Goal: Task Accomplishment & Management: Complete application form

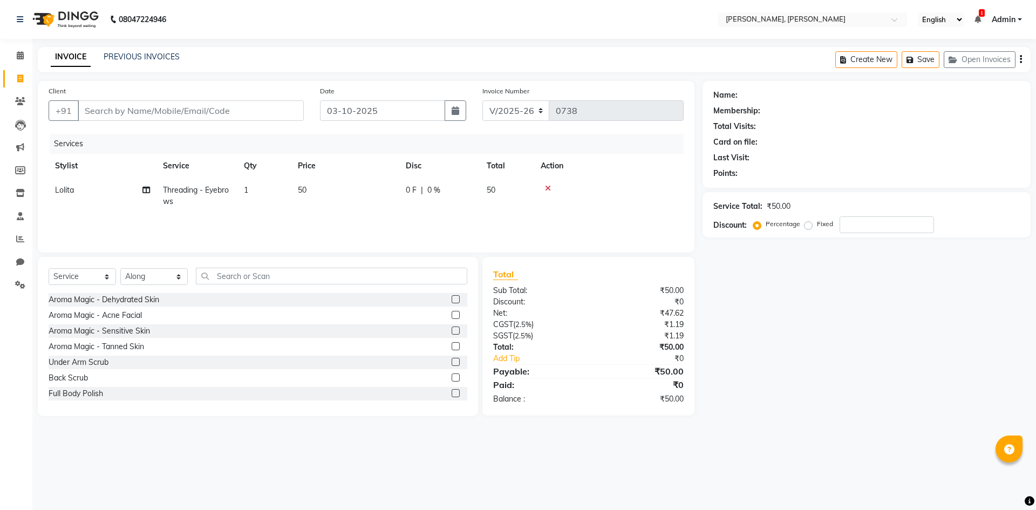
select select "5264"
select select "service"
select select "66502"
click at [219, 274] on input "text" at bounding box center [331, 276] width 271 height 17
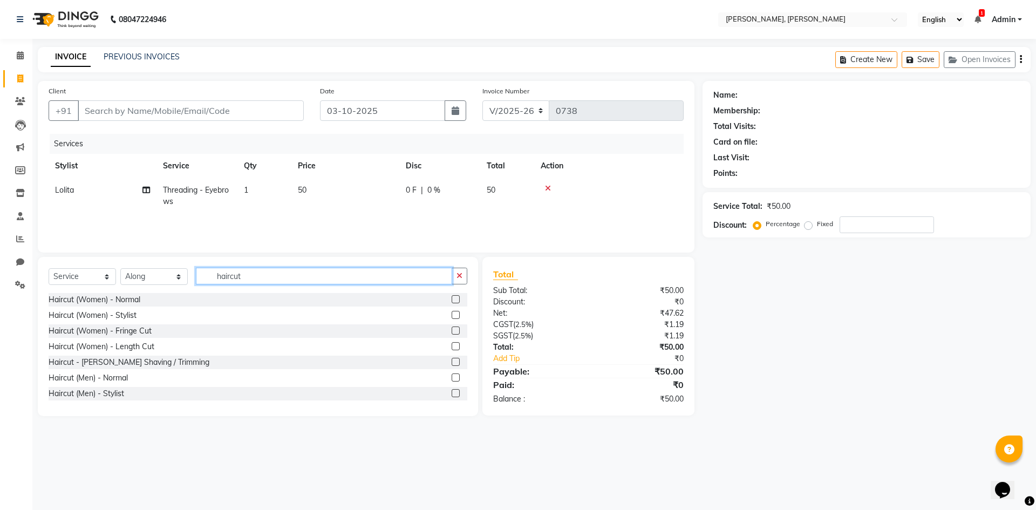
type input "haircut"
click at [452, 314] on label at bounding box center [456, 315] width 8 height 8
click at [452, 314] on input "checkbox" at bounding box center [455, 315] width 7 height 7
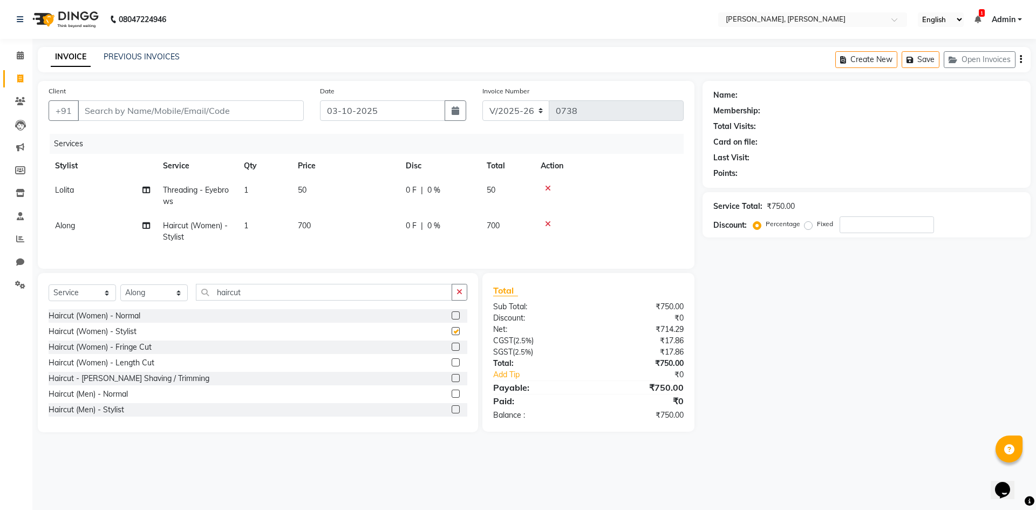
checkbox input "false"
click at [139, 112] on input "Client" at bounding box center [191, 110] width 226 height 21
type input "9"
type input "0"
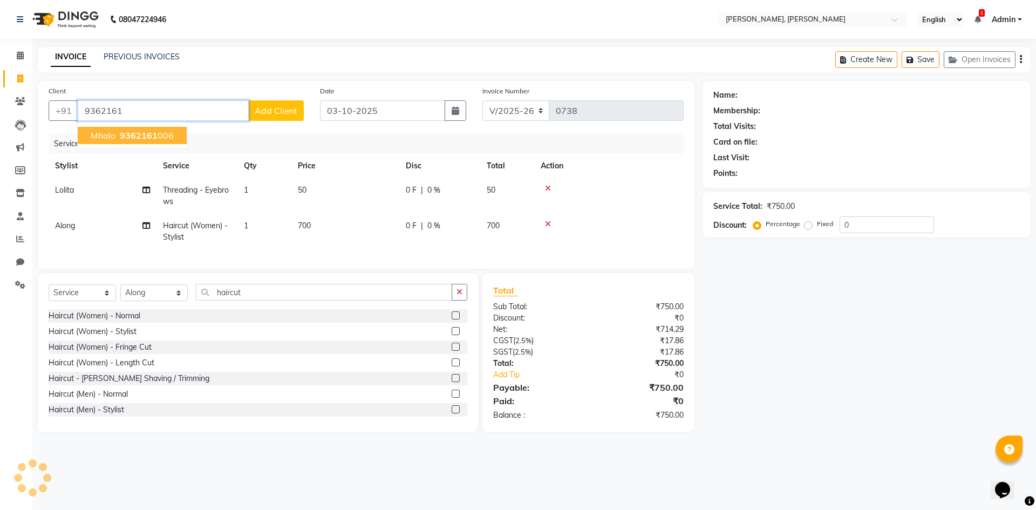
click at [166, 137] on ngb-highlight "9362161 006" at bounding box center [146, 135] width 56 height 11
type input "9362161006"
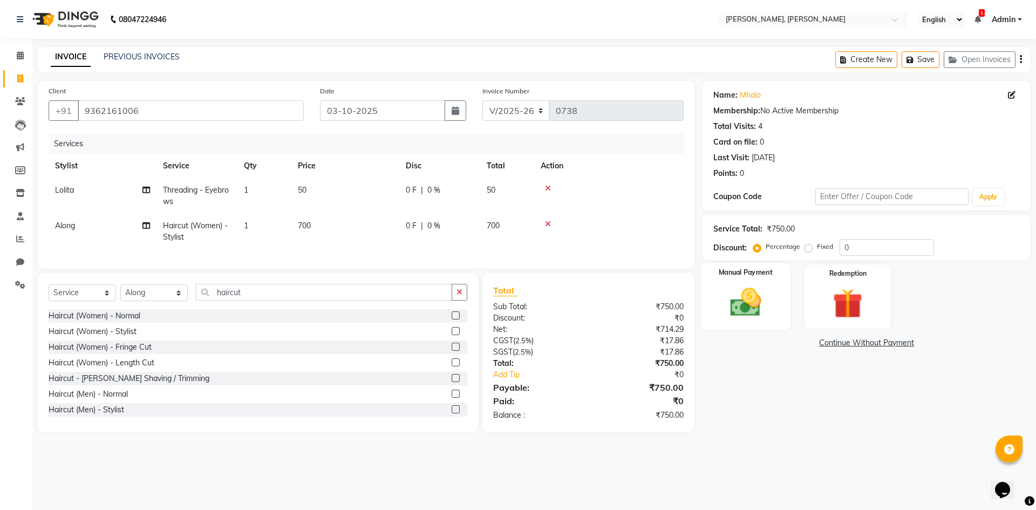
click at [723, 320] on img at bounding box center [746, 302] width 50 height 36
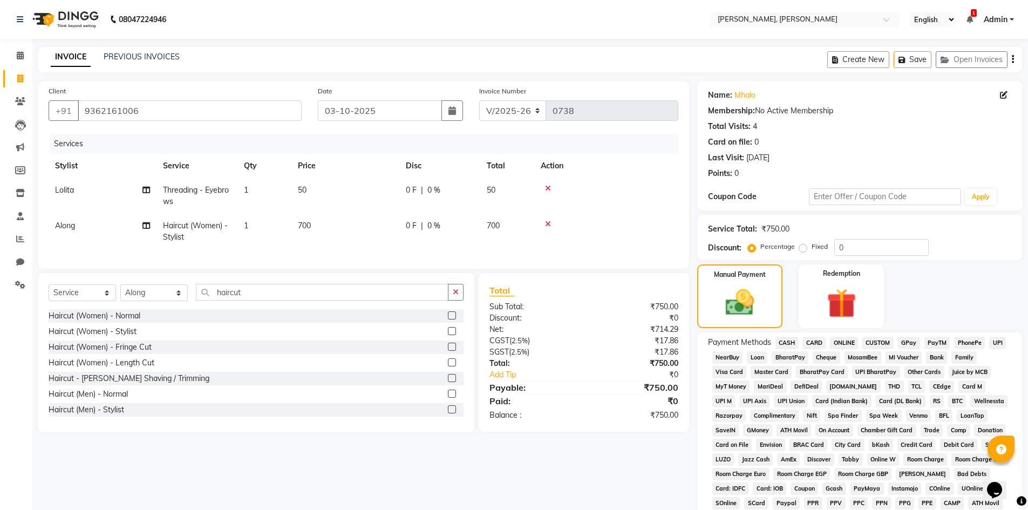
click at [904, 342] on span "GPay" at bounding box center [909, 343] width 22 height 12
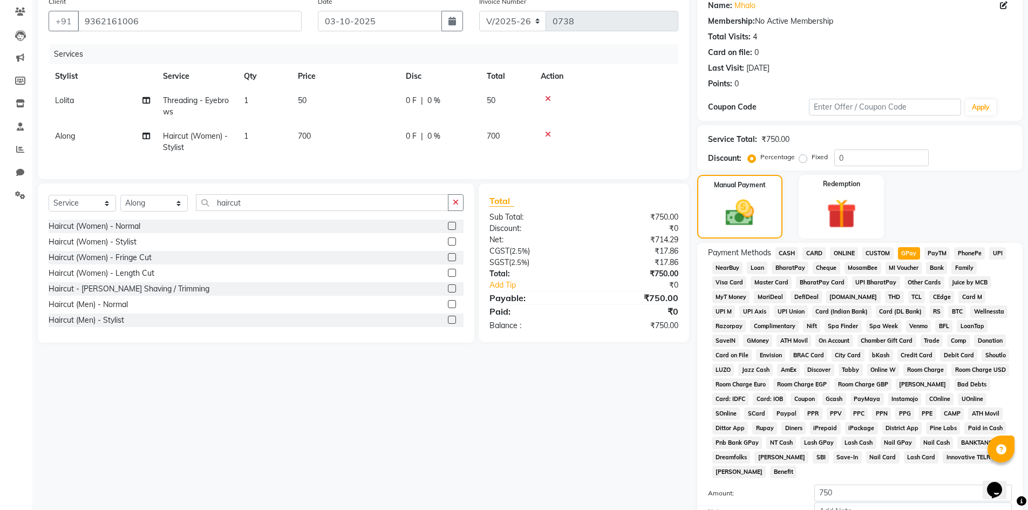
scroll to position [201, 0]
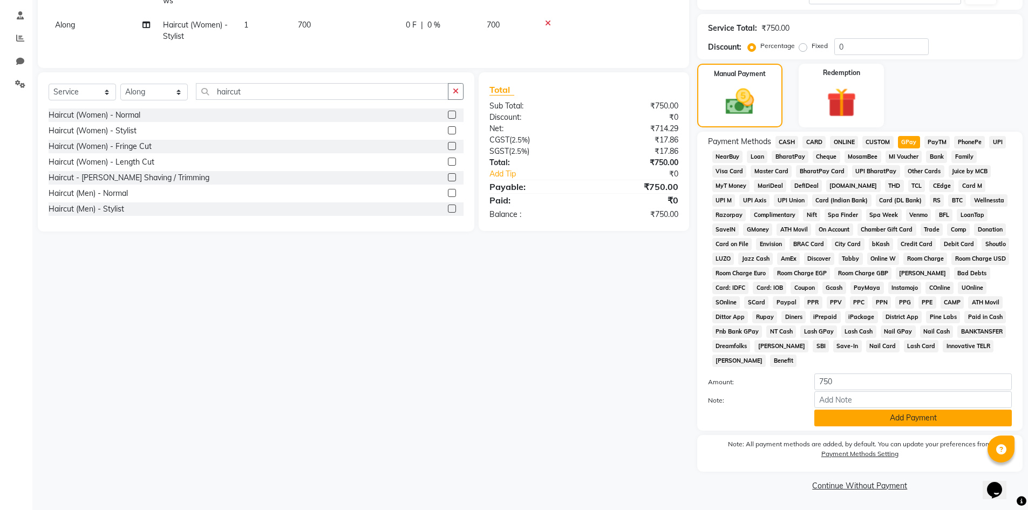
click at [830, 422] on button "Add Payment" at bounding box center [913, 418] width 198 height 17
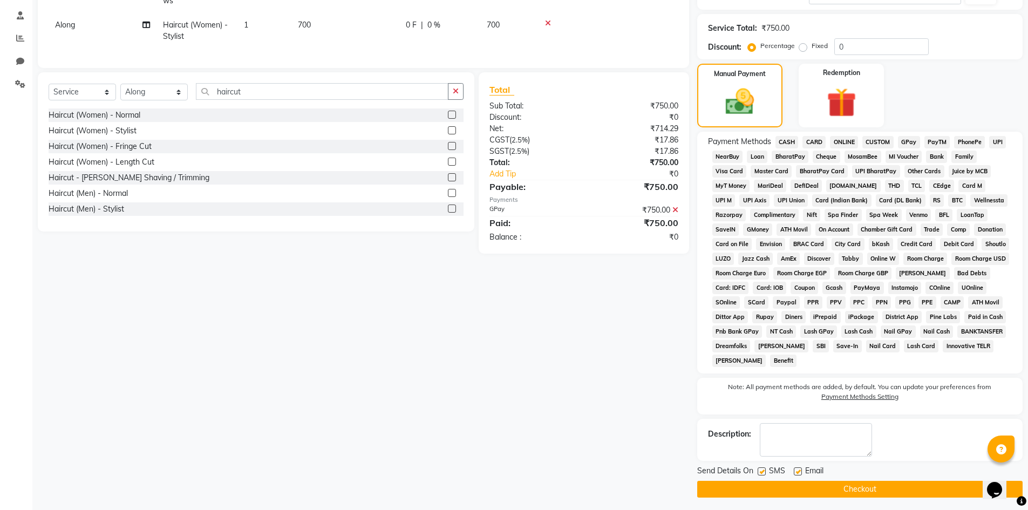
click at [810, 493] on button "Checkout" at bounding box center [859, 489] width 325 height 17
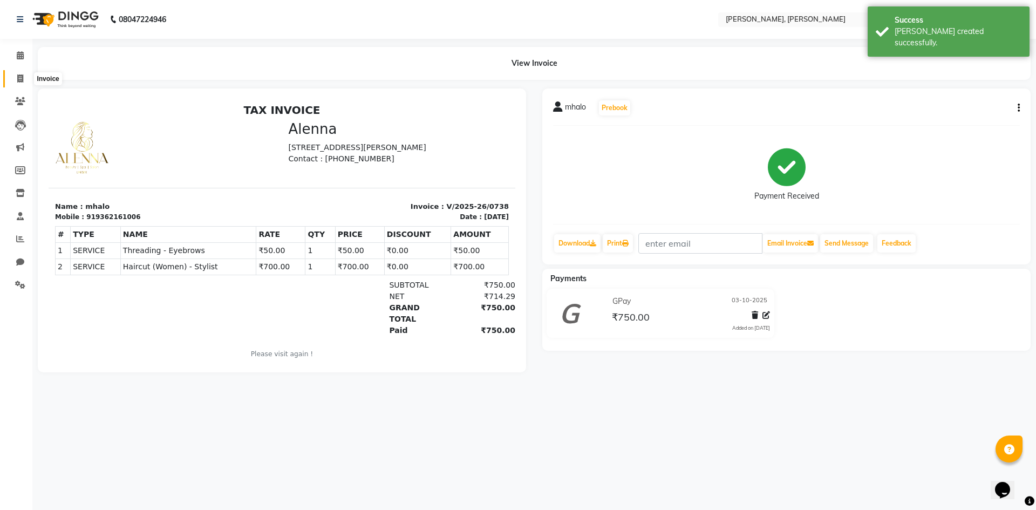
click at [19, 81] on icon at bounding box center [20, 78] width 6 height 8
select select "service"
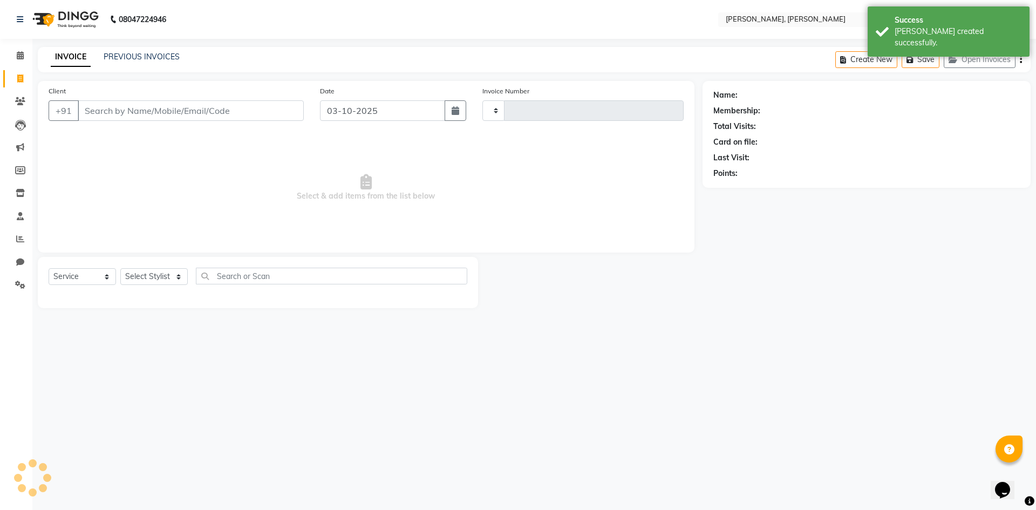
type input "0739"
select select "5264"
